Goal: Use online tool/utility: Utilize a website feature to perform a specific function

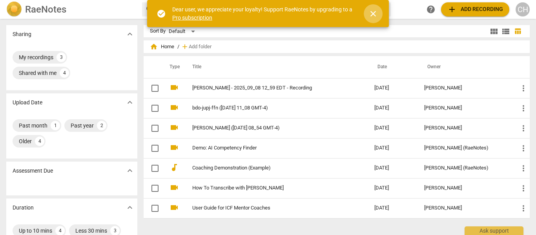
click at [371, 10] on span "close" at bounding box center [373, 13] width 9 height 9
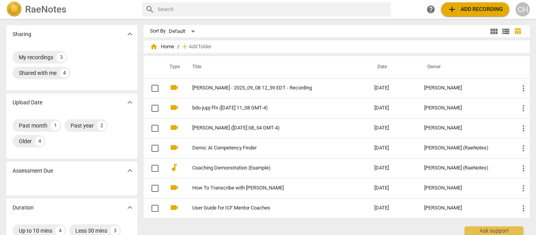
click at [459, 9] on span "add Add recording" at bounding box center [476, 9] width 56 height 9
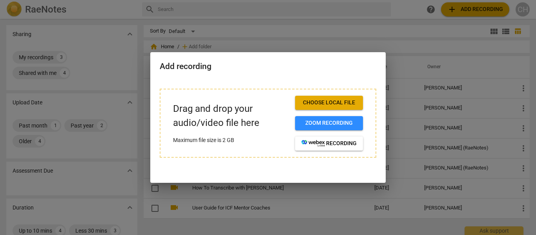
click at [326, 99] on span "Choose local file" at bounding box center [329, 103] width 55 height 8
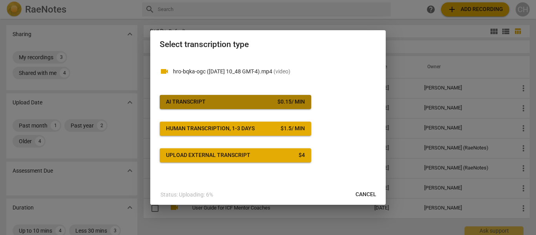
click at [196, 98] on div "AI Transcript" at bounding box center [186, 102] width 40 height 8
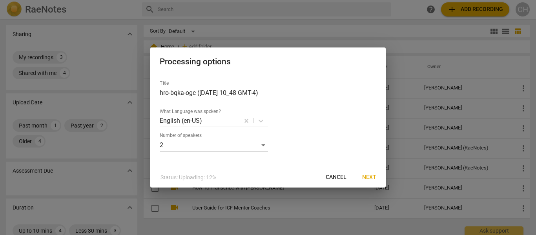
click at [372, 174] on span "Next" at bounding box center [369, 178] width 14 height 8
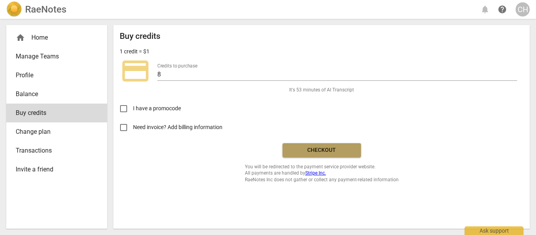
click at [311, 147] on span "Checkout" at bounding box center [322, 150] width 66 height 8
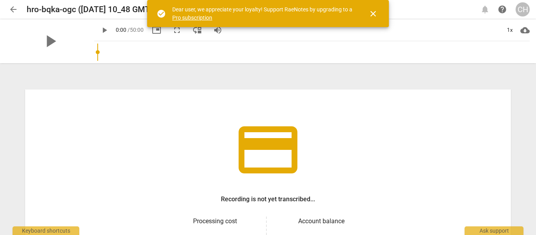
click at [372, 11] on span "close" at bounding box center [373, 13] width 9 height 9
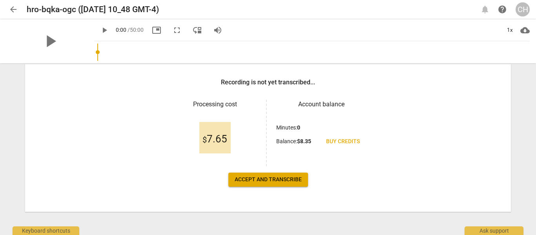
scroll to position [118, 0]
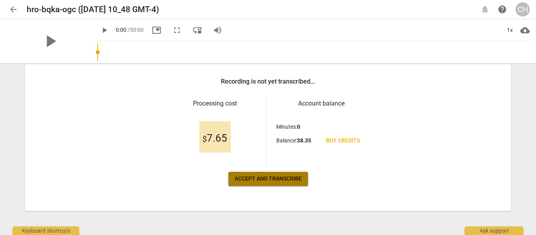
click at [258, 177] on span "Accept and transcribe" at bounding box center [268, 179] width 67 height 8
